Goal: Task Accomplishment & Management: Manage account settings

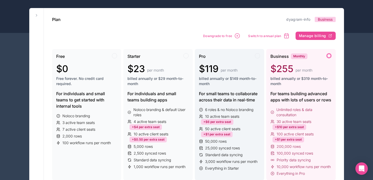
scroll to position [25, 0]
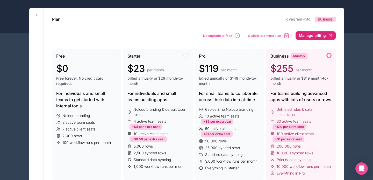
click at [312, 37] on span "Manage billing" at bounding box center [312, 35] width 27 height 5
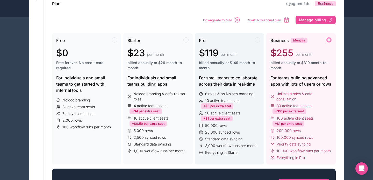
scroll to position [41, 0]
click at [253, 38] on div "Pro" at bounding box center [229, 40] width 61 height 6
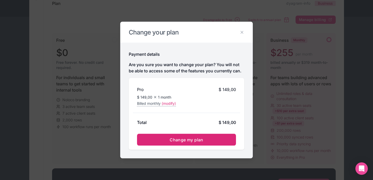
click at [194, 145] on button "Change my plan" at bounding box center [186, 139] width 99 height 12
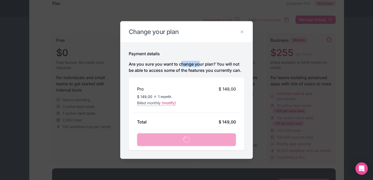
drag, startPoint x: 182, startPoint y: 64, endPoint x: 200, endPoint y: 64, distance: 18.1
click at [200, 64] on p "Are you sure you want to change your plan? You will not be able to access some …" at bounding box center [186, 67] width 115 height 12
drag, startPoint x: 214, startPoint y: 65, endPoint x: 166, endPoint y: 65, distance: 47.9
click at [166, 65] on p "Are you sure you want to change your plan? You will not be able to access some …" at bounding box center [186, 67] width 115 height 12
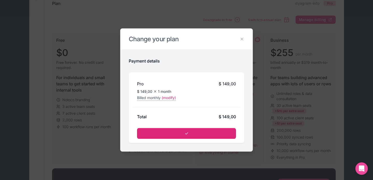
click at [188, 130] on button "submit" at bounding box center [186, 133] width 99 height 11
